Goal: Task Accomplishment & Management: Use online tool/utility

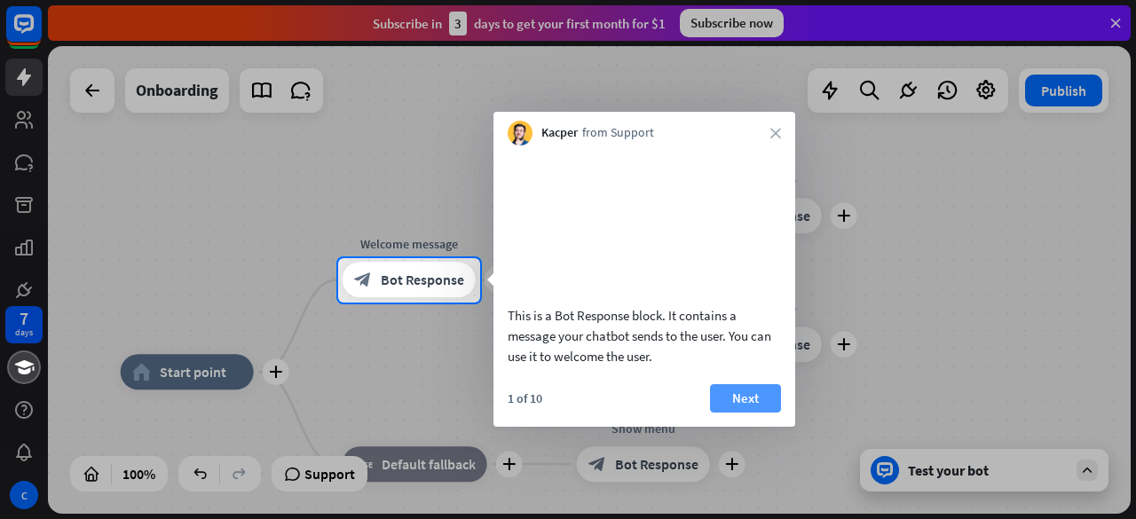
click at [752, 413] on button "Next" at bounding box center [745, 398] width 71 height 28
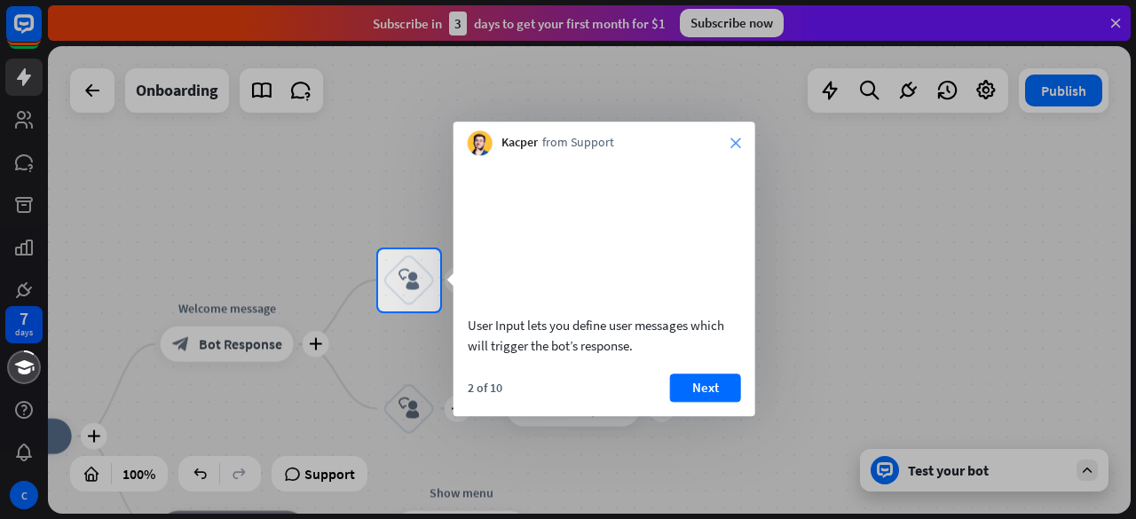
click at [734, 144] on icon "close" at bounding box center [736, 143] width 11 height 11
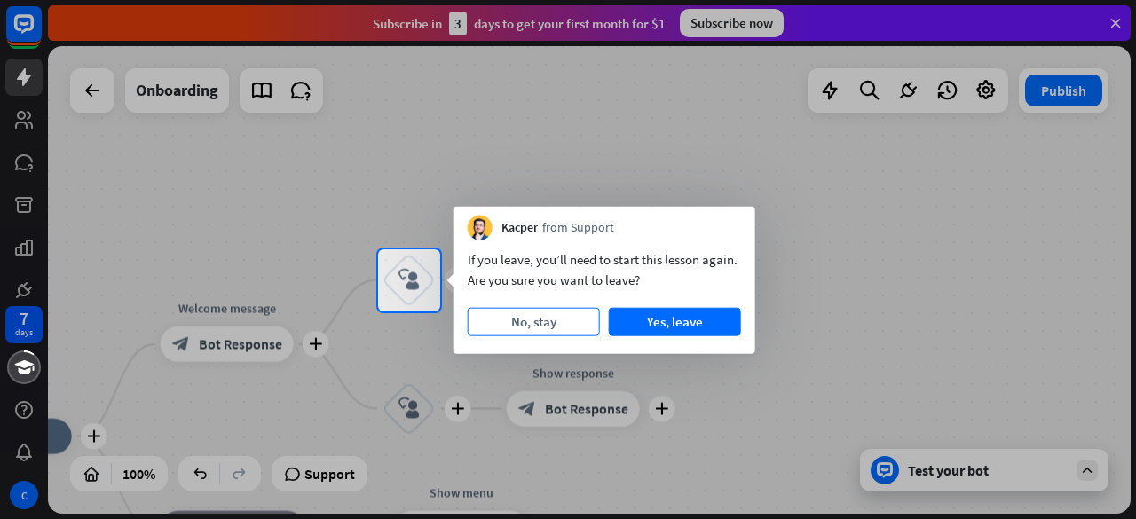
click at [541, 323] on button "No, stay" at bounding box center [534, 322] width 132 height 28
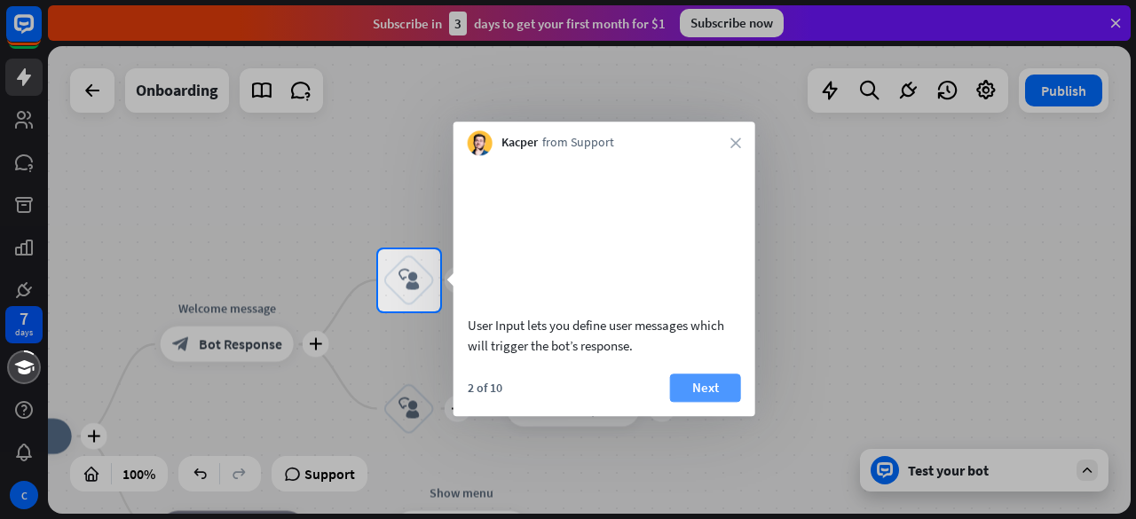
click at [698, 402] on button "Next" at bounding box center [705, 388] width 71 height 28
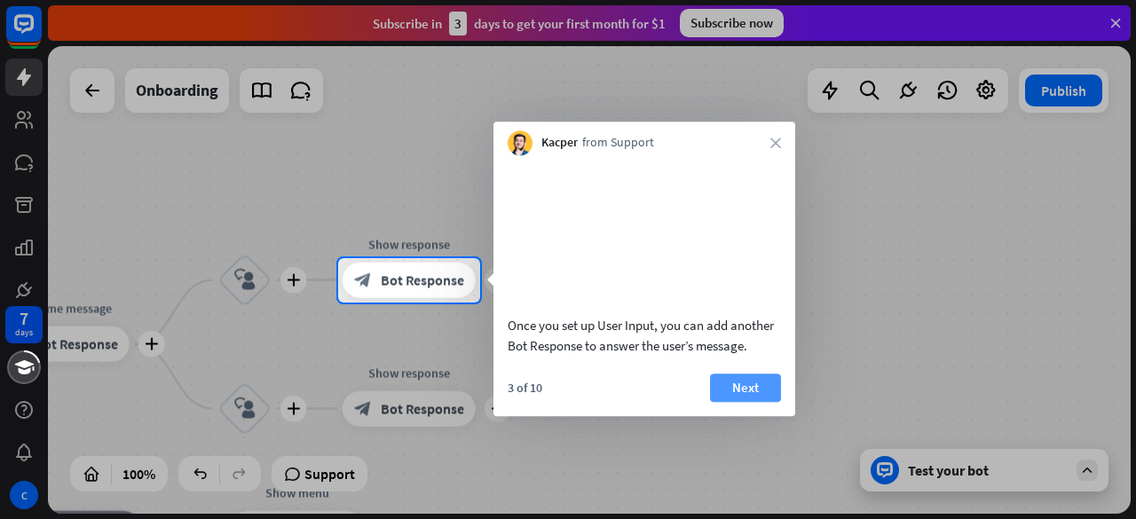
click at [744, 402] on button "Next" at bounding box center [745, 388] width 71 height 28
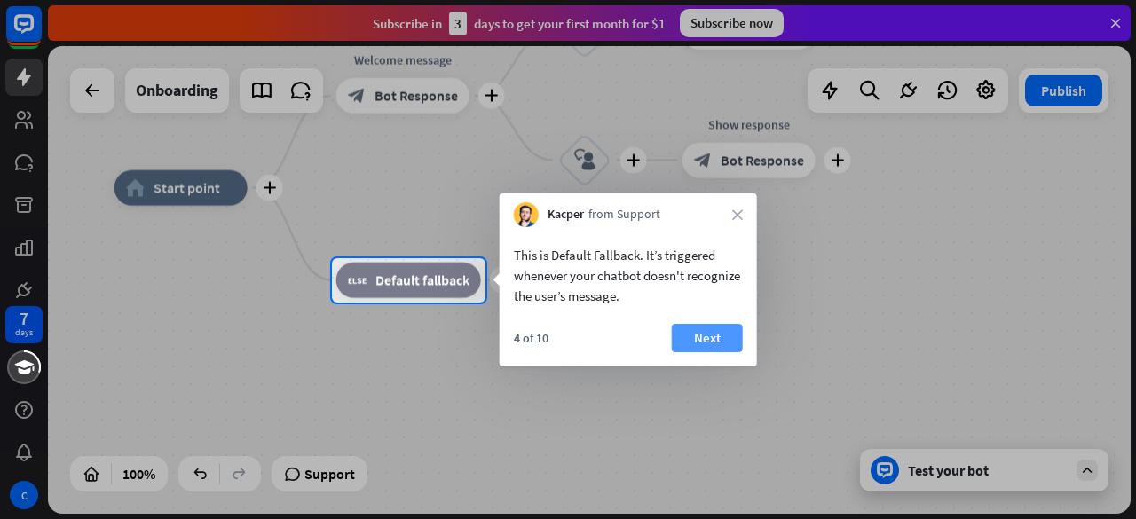
click at [714, 342] on button "Next" at bounding box center [707, 338] width 71 height 28
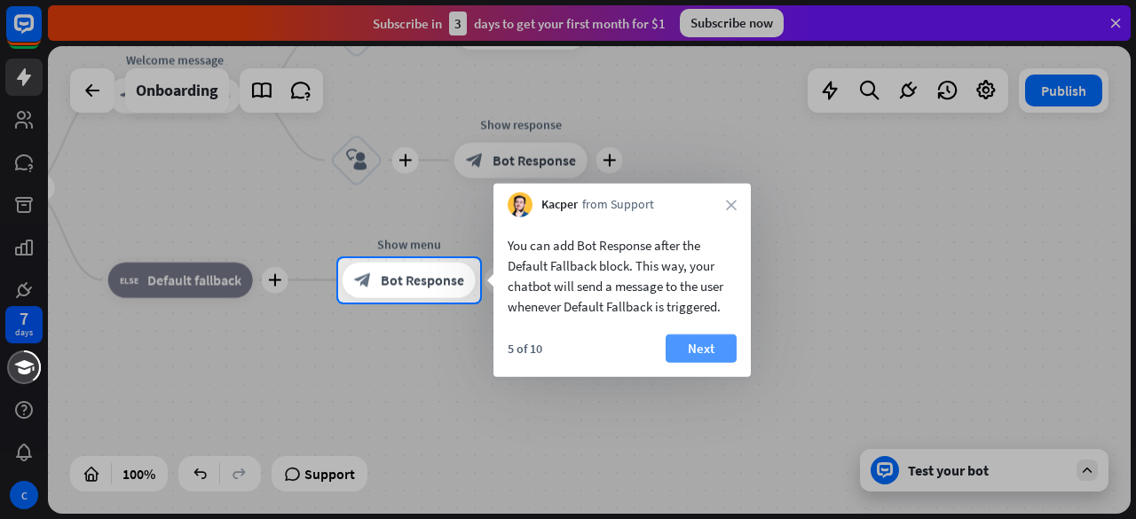
click at [697, 346] on button "Next" at bounding box center [701, 349] width 71 height 28
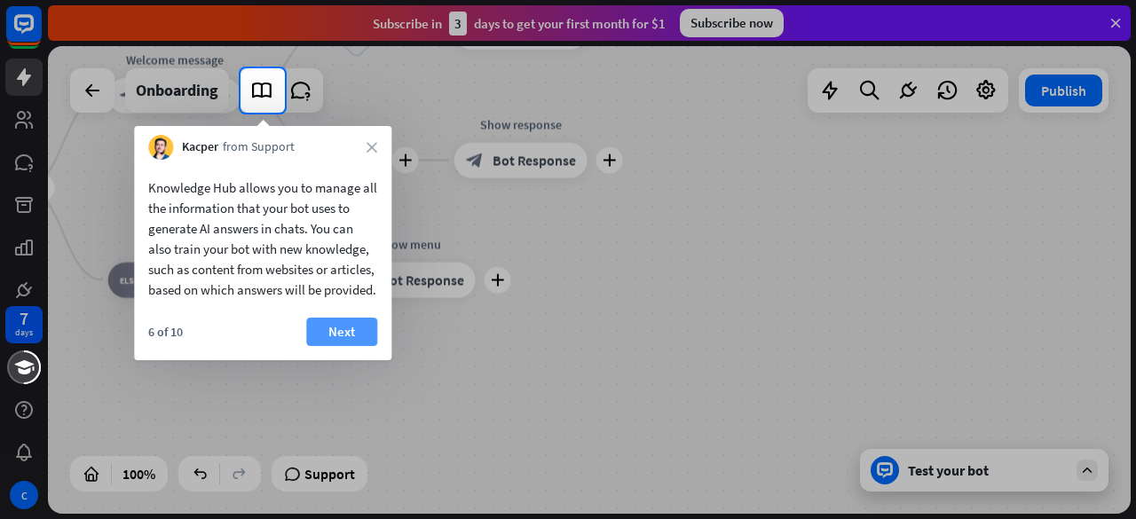
click at [343, 344] on button "Next" at bounding box center [341, 332] width 71 height 28
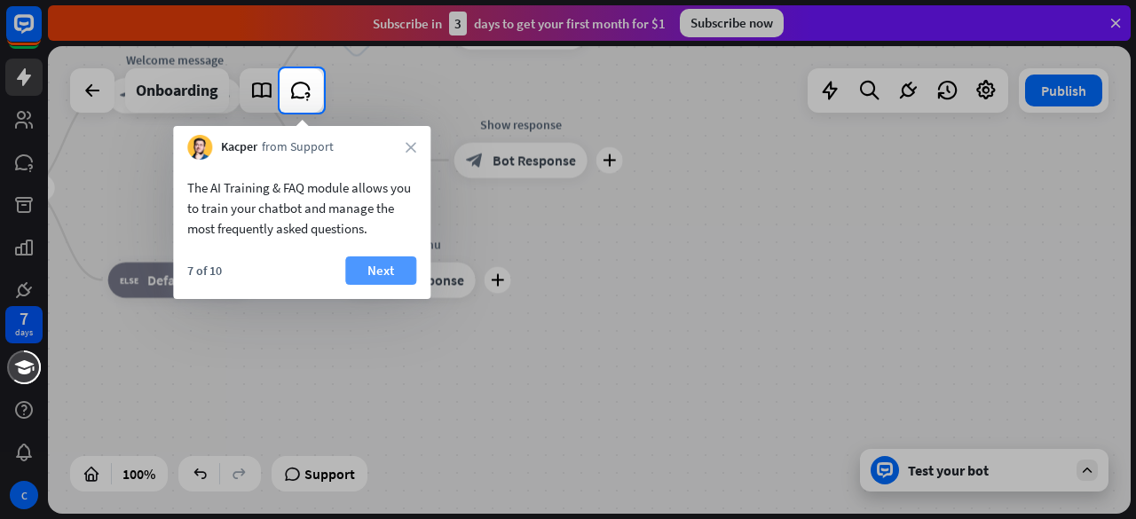
click at [364, 270] on button "Next" at bounding box center [380, 271] width 71 height 28
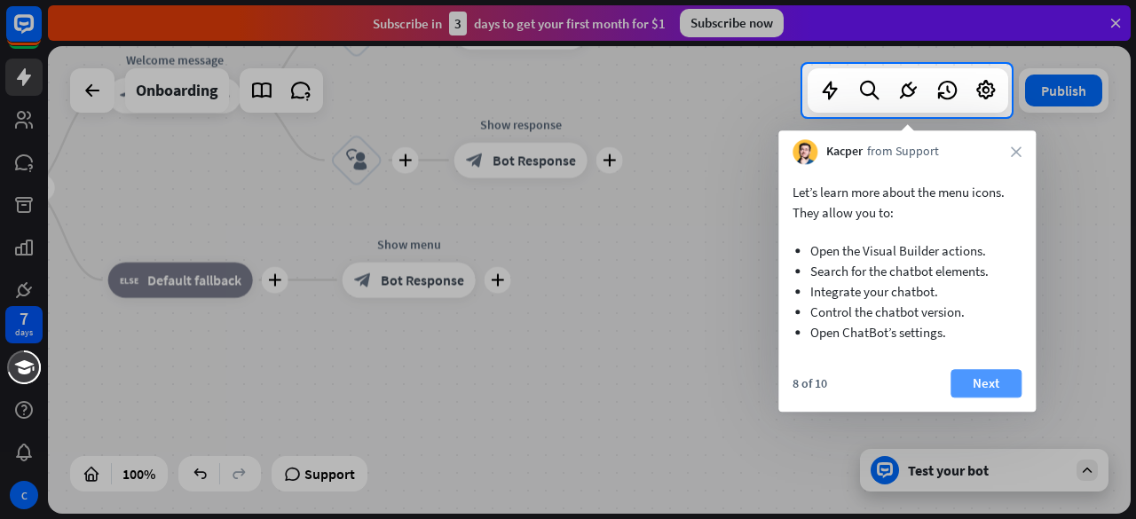
click at [971, 379] on button "Next" at bounding box center [986, 383] width 71 height 28
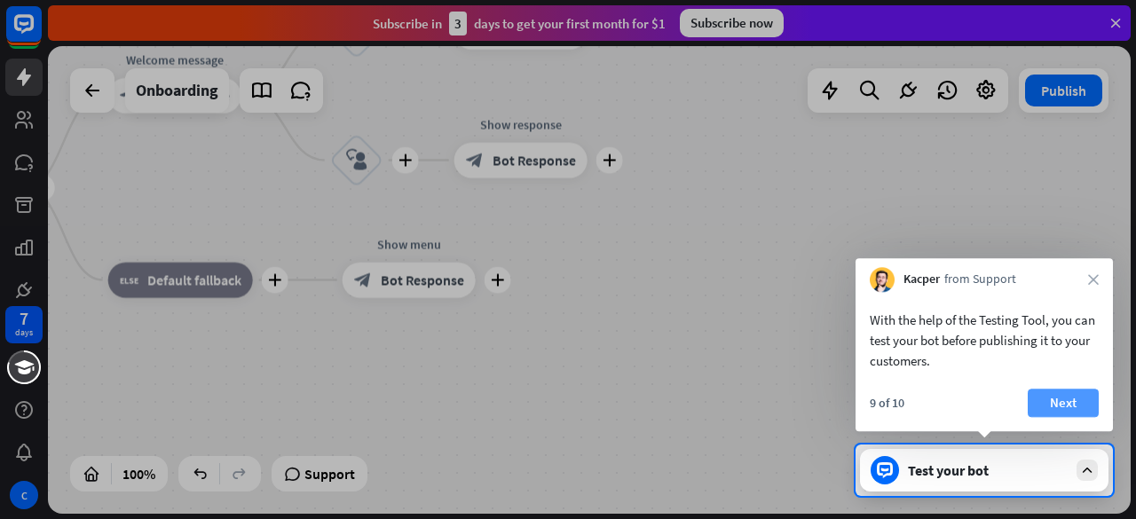
click at [1055, 392] on button "Next" at bounding box center [1063, 403] width 71 height 28
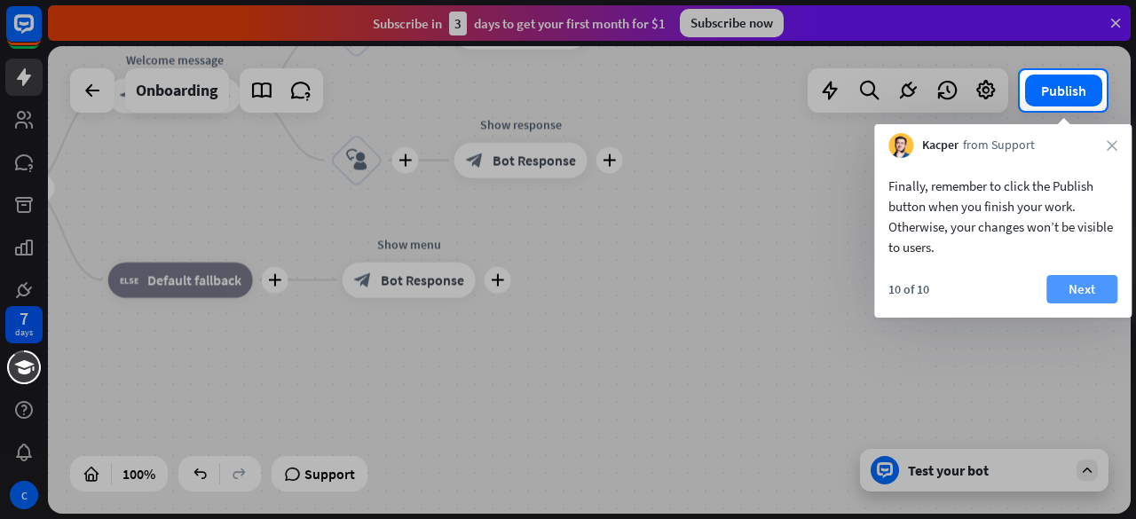
click at [1071, 283] on button "Next" at bounding box center [1082, 289] width 71 height 28
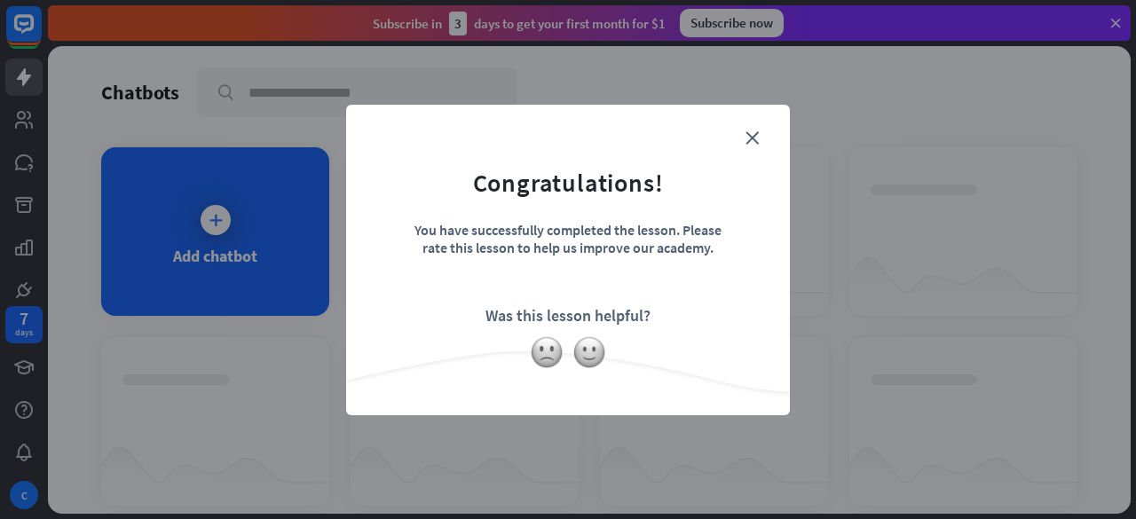
click at [756, 131] on form "Congratulations! You have successfully completed the lesson. Please rate this l…" at bounding box center [568, 233] width 400 height 212
click at [756, 137] on icon "close" at bounding box center [752, 137] width 13 height 13
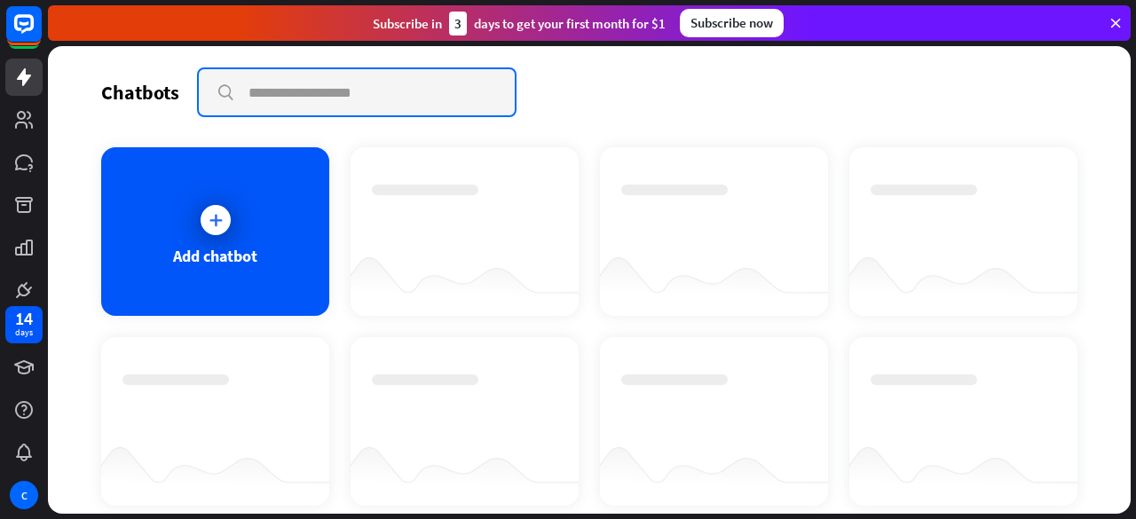
click at [244, 90] on input "text" at bounding box center [357, 92] width 316 height 46
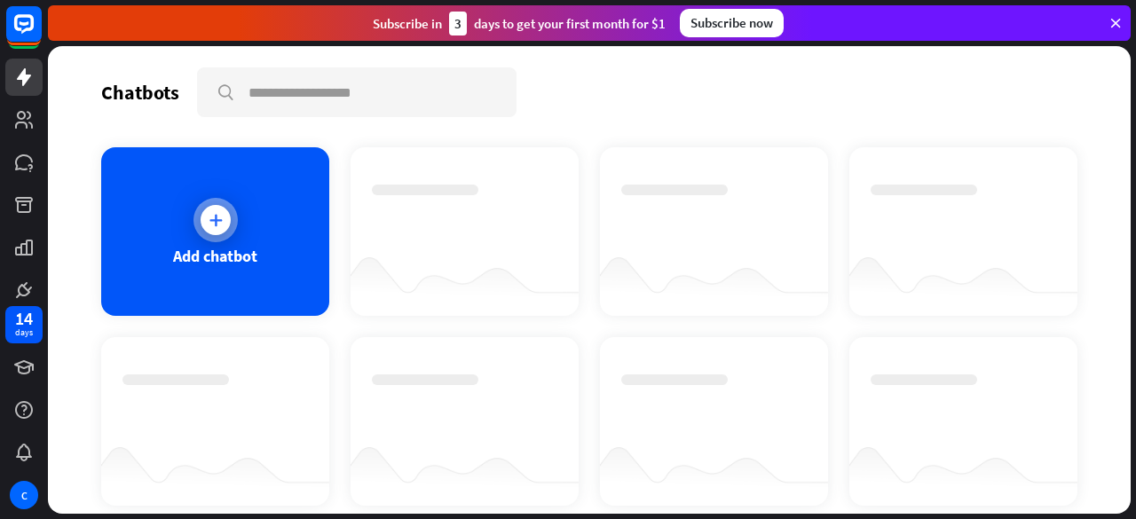
click at [209, 211] on icon at bounding box center [216, 220] width 18 height 18
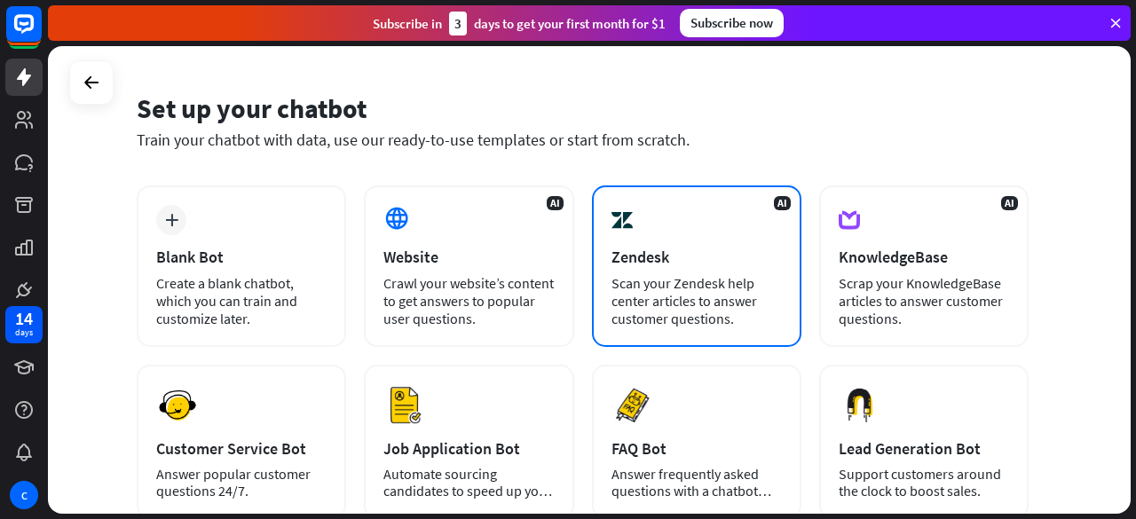
scroll to position [89, 0]
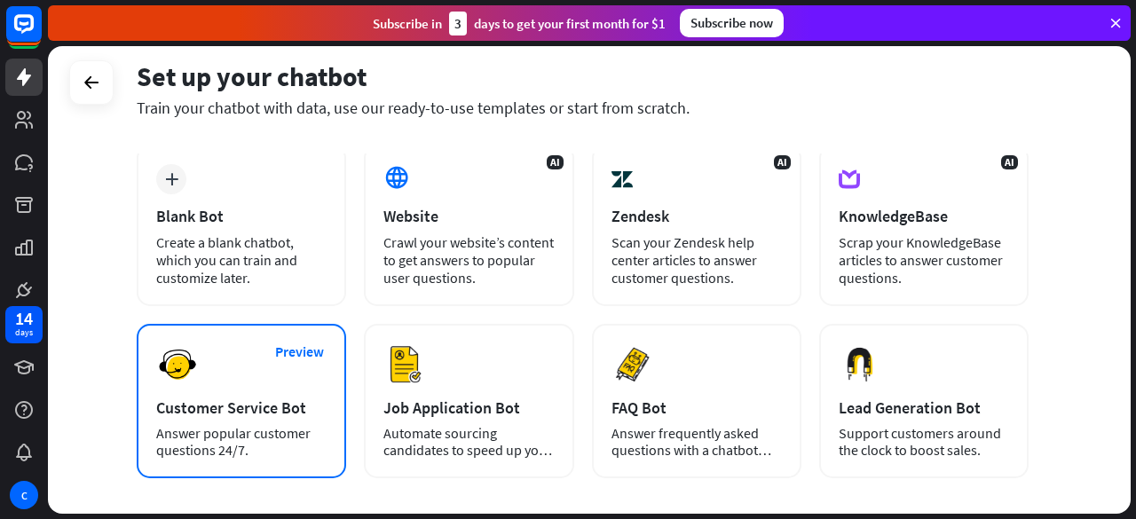
click at [230, 413] on div "Customer Service Bot" at bounding box center [241, 408] width 170 height 20
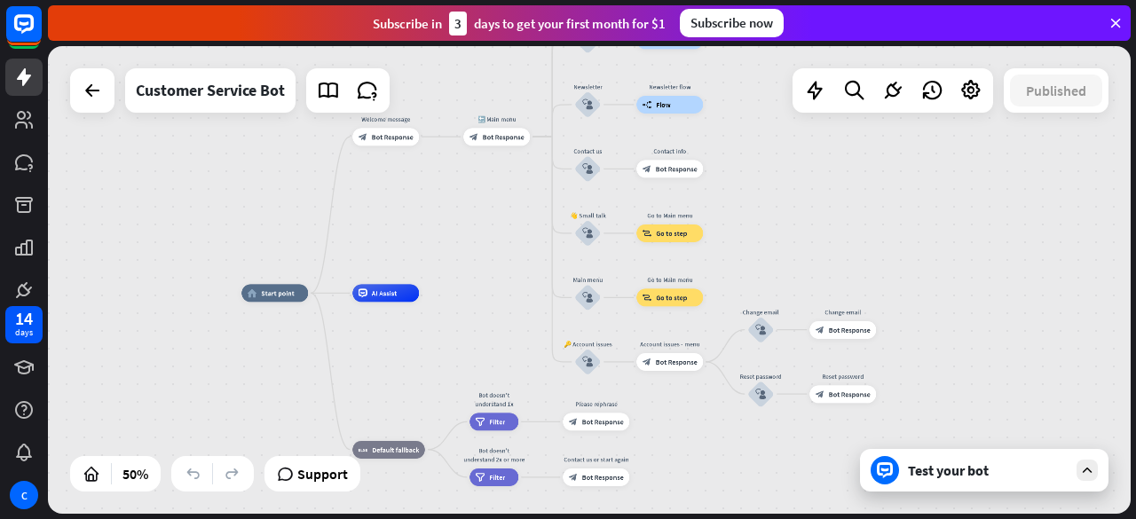
drag, startPoint x: 735, startPoint y: 225, endPoint x: 515, endPoint y: 253, distance: 222.0
click at [515, 253] on div "home_2 Start point Welcome message block_bot_response Bot Response 🔙 Main menu …" at bounding box center [589, 280] width 1083 height 468
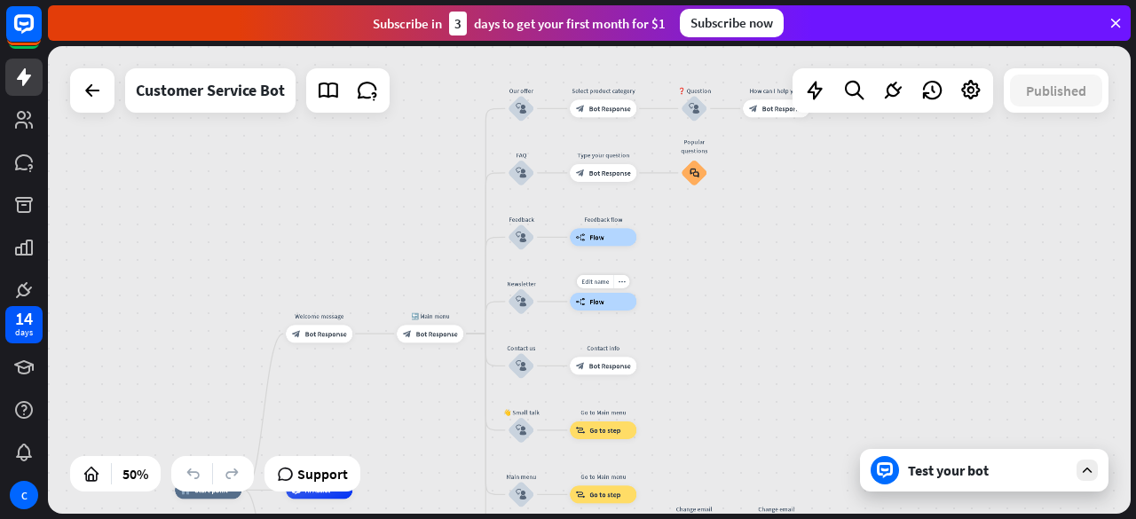
drag, startPoint x: 719, startPoint y: 122, endPoint x: 653, endPoint y: 319, distance: 208.1
click at [637, 311] on div "Edit name more_horiz builder_tree Flow" at bounding box center [603, 302] width 67 height 18
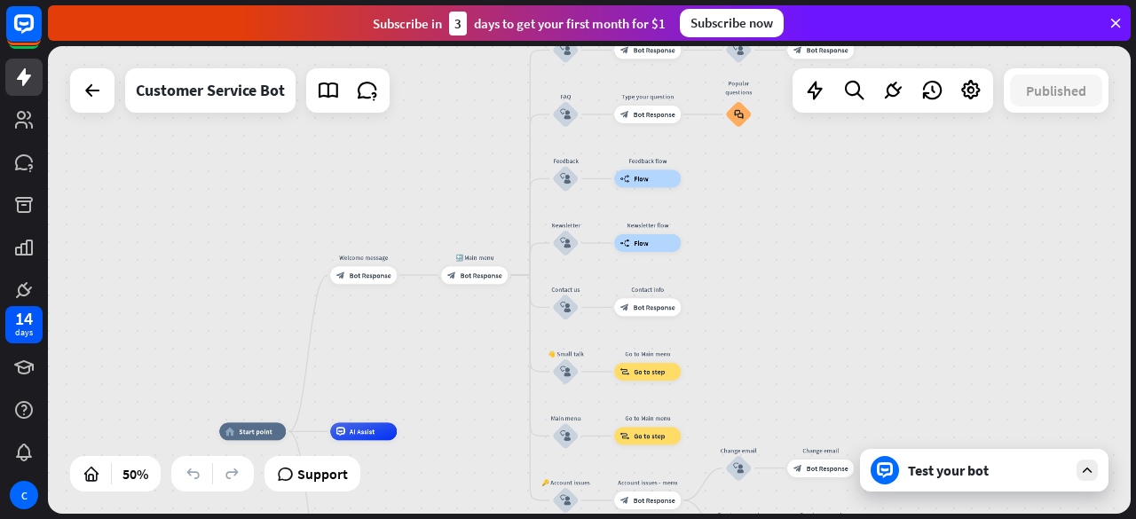
drag, startPoint x: 819, startPoint y: 221, endPoint x: 863, endPoint y: 162, distance: 73.5
click at [863, 162] on div "home_2 Start point Welcome message block_bot_response Bot Response 🔙 Main menu …" at bounding box center [589, 280] width 1083 height 468
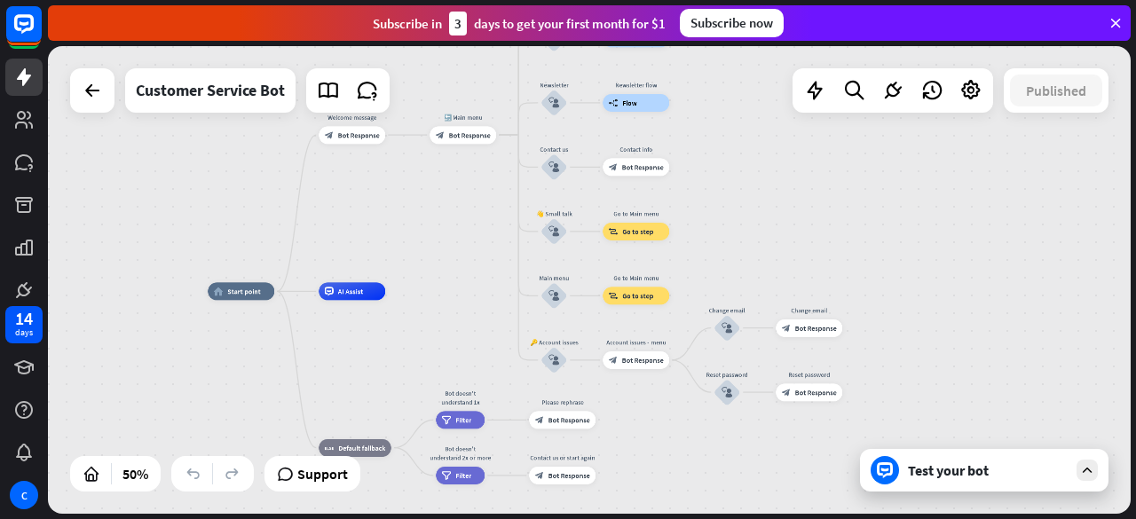
drag, startPoint x: 843, startPoint y: 299, endPoint x: 832, endPoint y: 159, distance: 140.8
click at [832, 159] on div "home_2 Start point Welcome message block_bot_response Bot Response 🔙 Main menu …" at bounding box center [589, 280] width 1083 height 468
click at [270, 291] on div "home_2 Start point" at bounding box center [241, 291] width 67 height 18
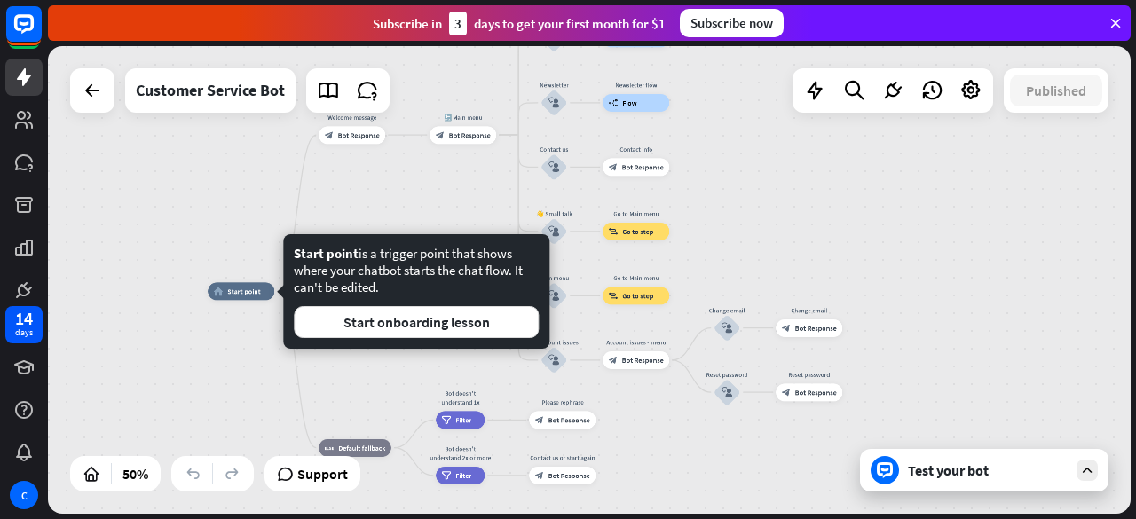
click at [283, 291] on div at bounding box center [290, 292] width 14 height 14
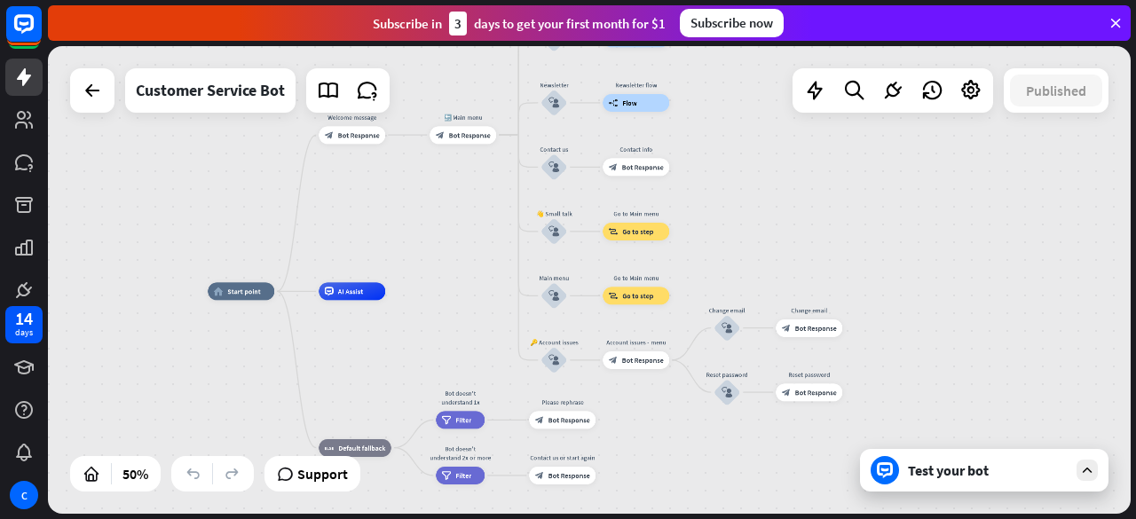
click at [445, 212] on div "home_2 Start point Welcome message block_bot_response Bot Response 🔙 Main menu …" at bounding box center [589, 280] width 1083 height 468
click at [355, 292] on span "AI Assist" at bounding box center [351, 291] width 26 height 9
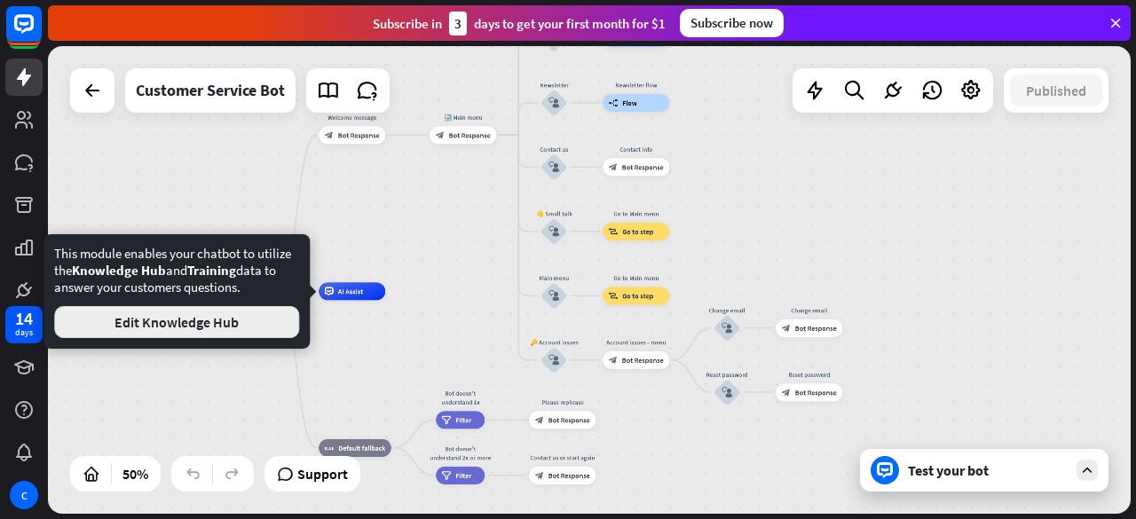
click at [210, 322] on button "Edit Knowledge Hub" at bounding box center [176, 322] width 245 height 32
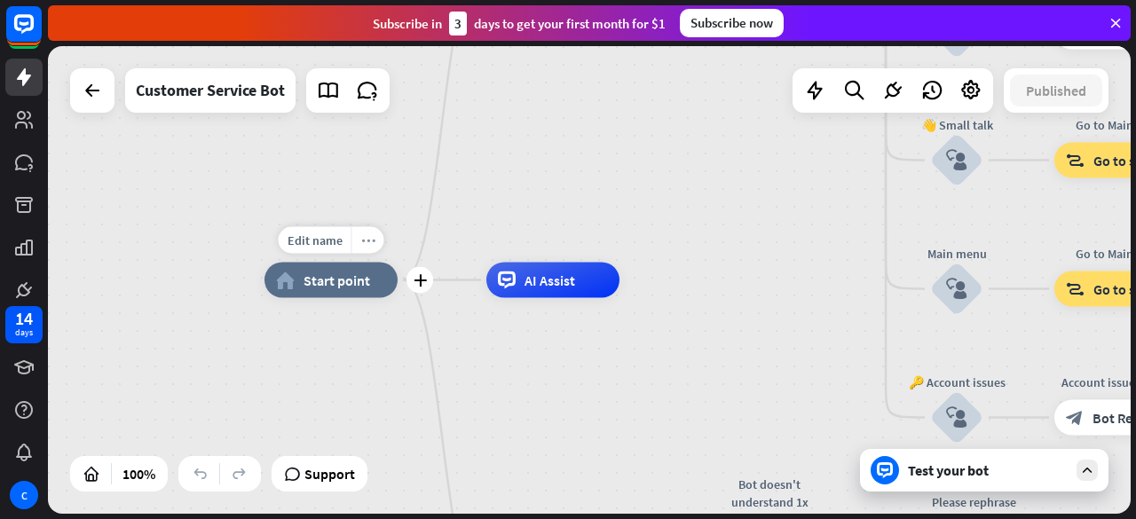
click at [366, 239] on icon "more_horiz" at bounding box center [368, 240] width 14 height 13
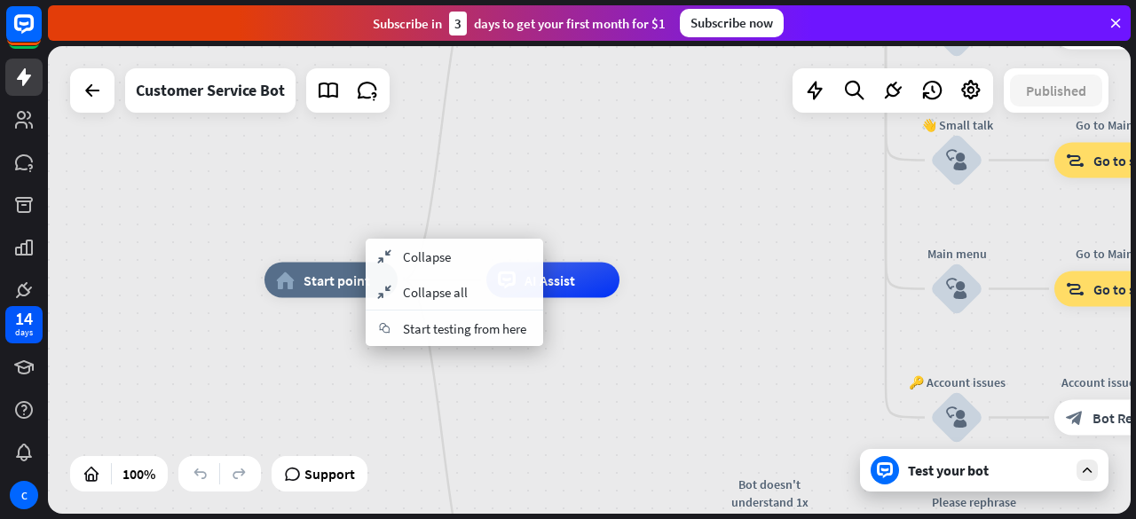
click at [511, 371] on div "home_2 Start point Welcome message block_bot_response Bot Response 🔙 Main menu …" at bounding box center [806, 515] width 1083 height 468
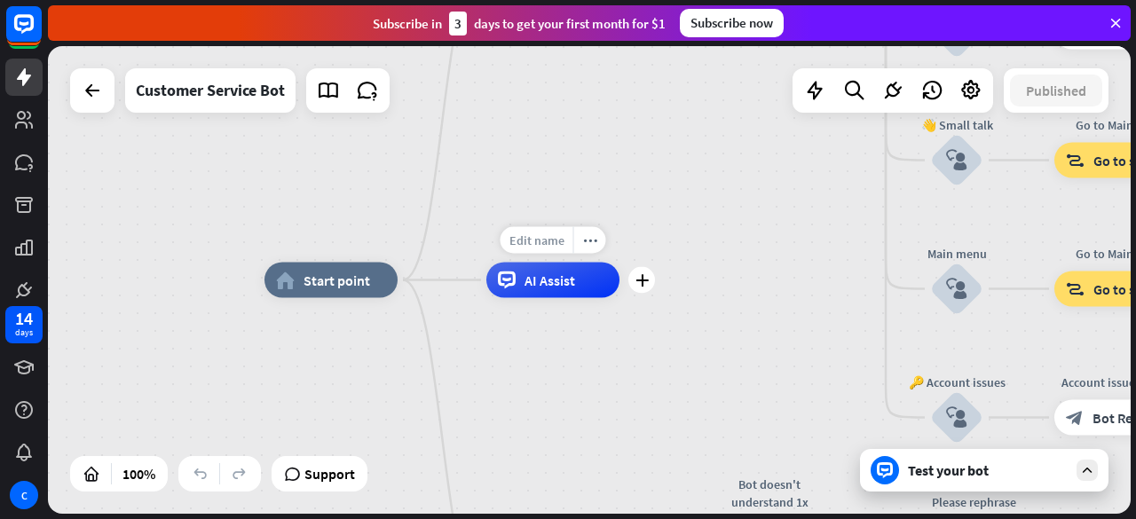
click at [556, 241] on span "Edit name" at bounding box center [537, 241] width 55 height 16
click at [574, 352] on div "home_2 Start point Welcome message block_bot_response Bot Response 🔙 Main menu …" at bounding box center [806, 515] width 1083 height 468
click at [317, 241] on span "Edit name" at bounding box center [315, 241] width 55 height 16
